Goal: Navigation & Orientation: Find specific page/section

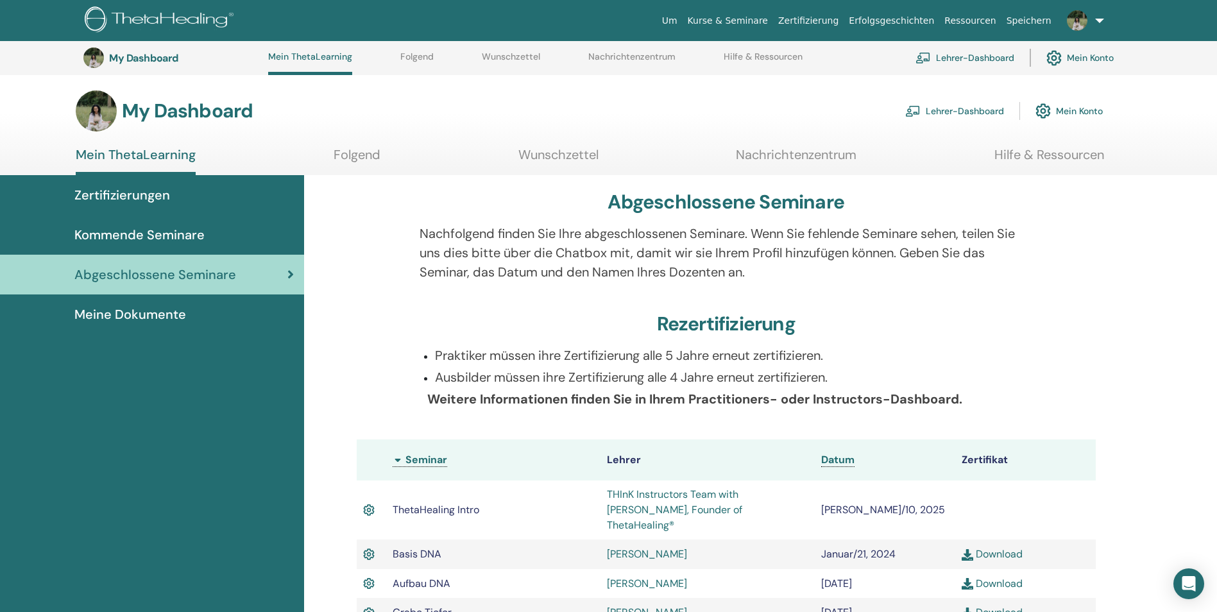
scroll to position [162, 0]
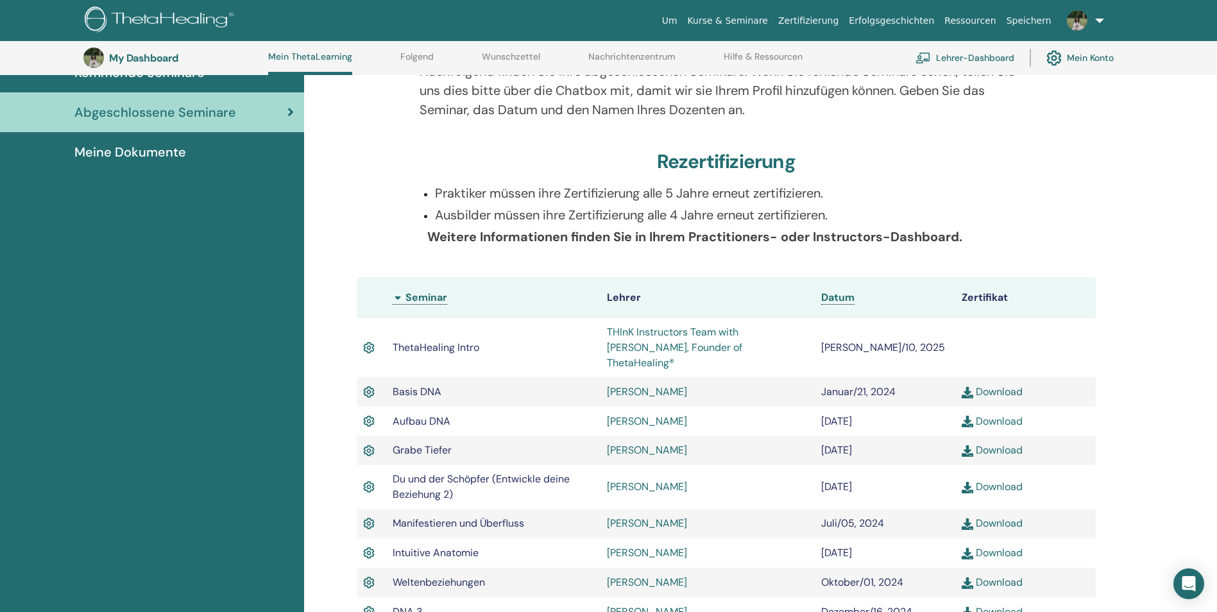
click at [936, 57] on link "Lehrer-Dashboard" at bounding box center [965, 58] width 99 height 28
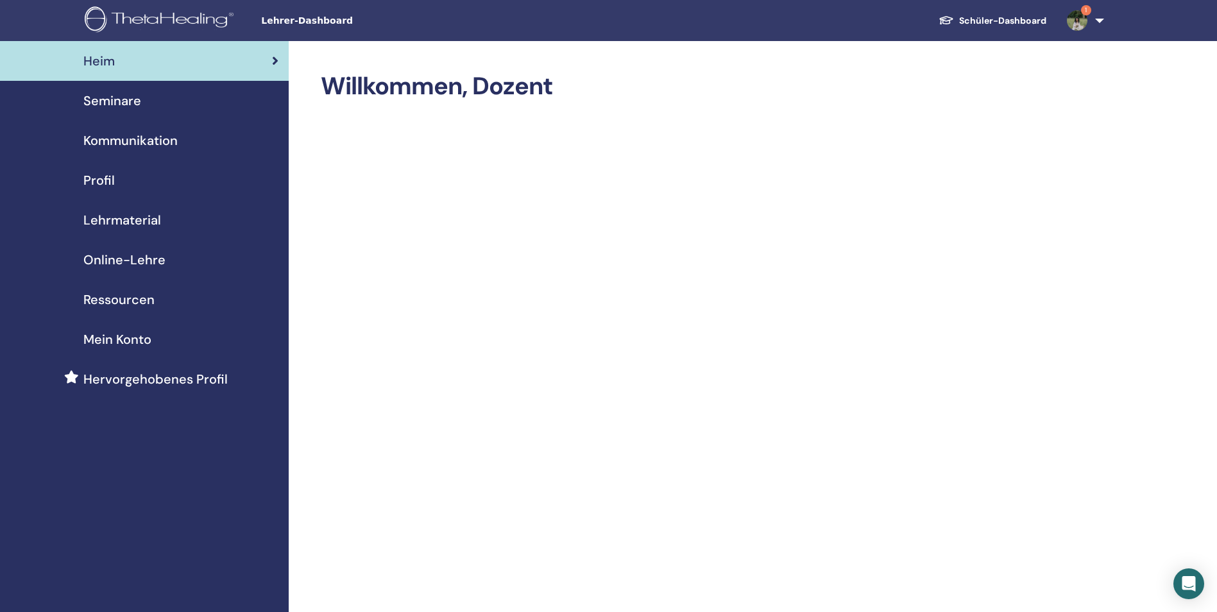
click at [123, 105] on span "Seminare" at bounding box center [112, 100] width 58 height 19
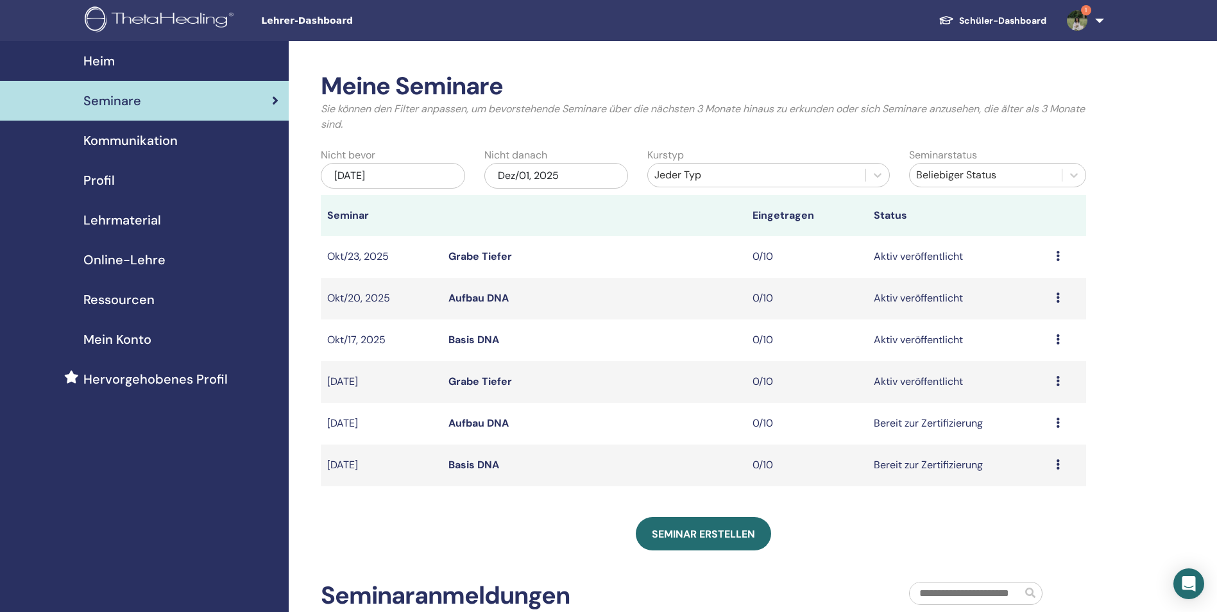
click at [1077, 17] on img at bounding box center [1077, 20] width 21 height 21
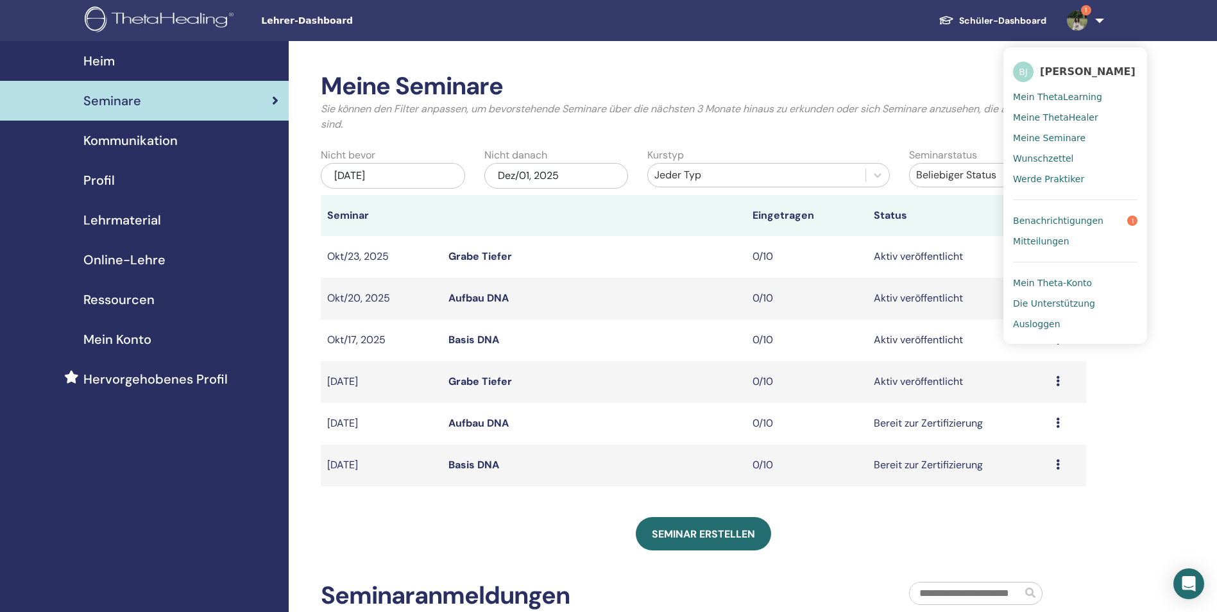
click at [1032, 221] on span "Benachrichtigungen" at bounding box center [1058, 221] width 90 height 12
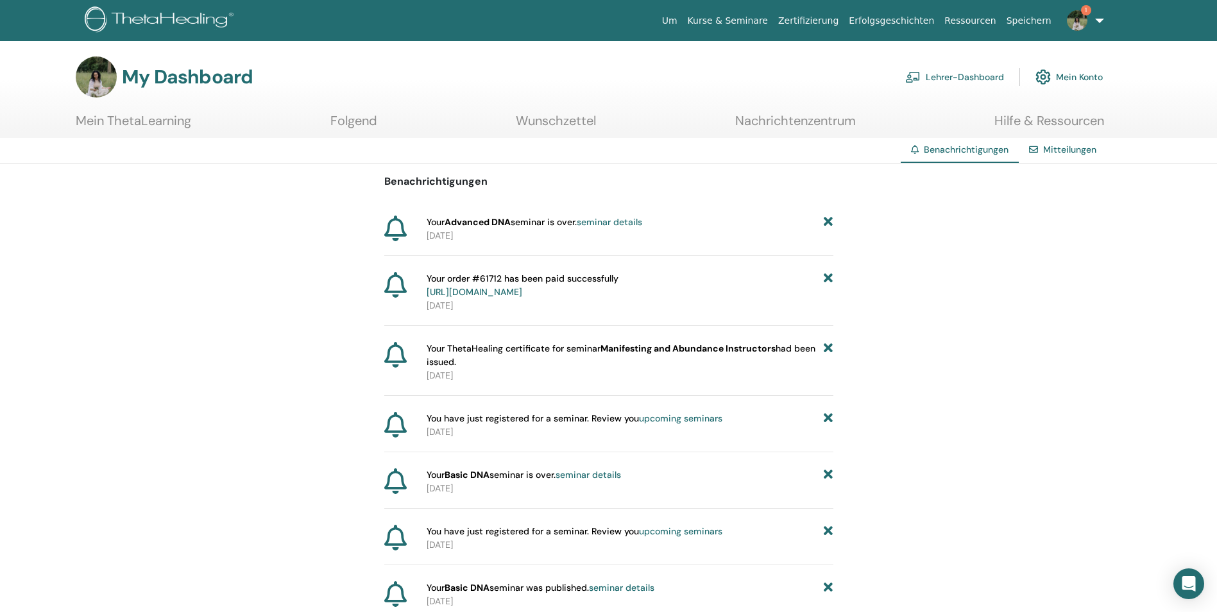
click at [619, 285] on span "Your order #61712 has been paid successfully https://member.thetahealing.com/me…" at bounding box center [523, 285] width 192 height 27
click at [593, 282] on span "Your order #61712 has been paid successfully https://member.thetahealing.com/me…" at bounding box center [523, 285] width 192 height 27
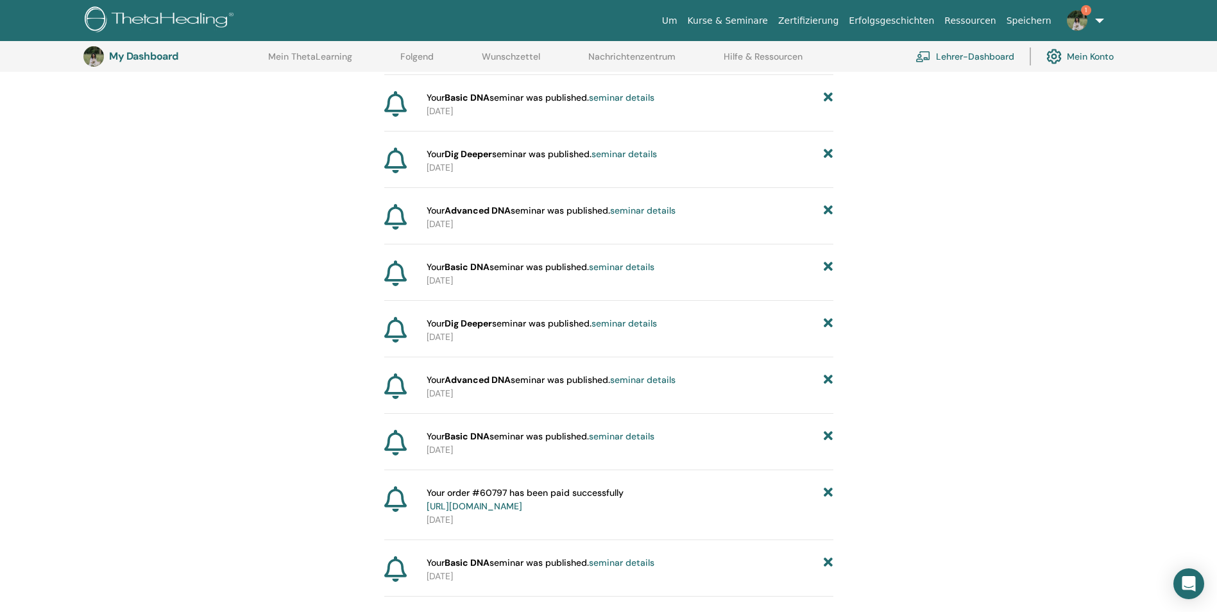
scroll to position [566, 0]
